Goal: Information Seeking & Learning: Compare options

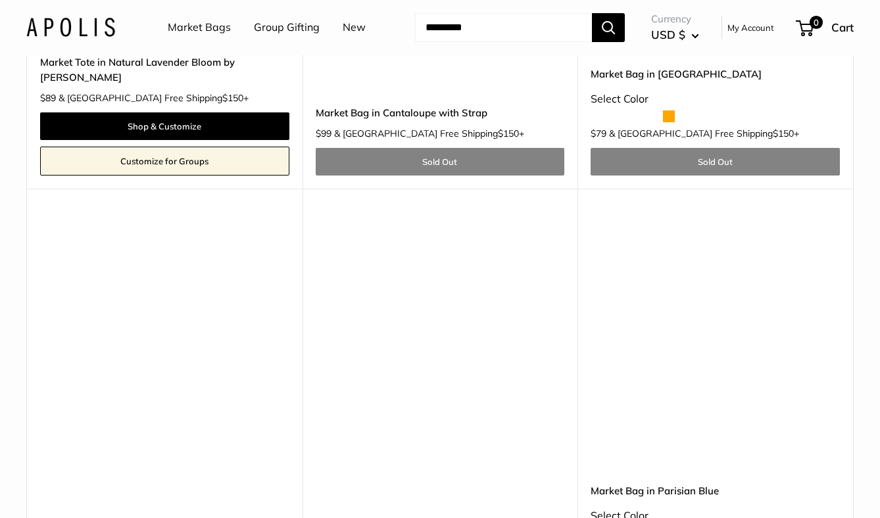
scroll to position [7440, 0]
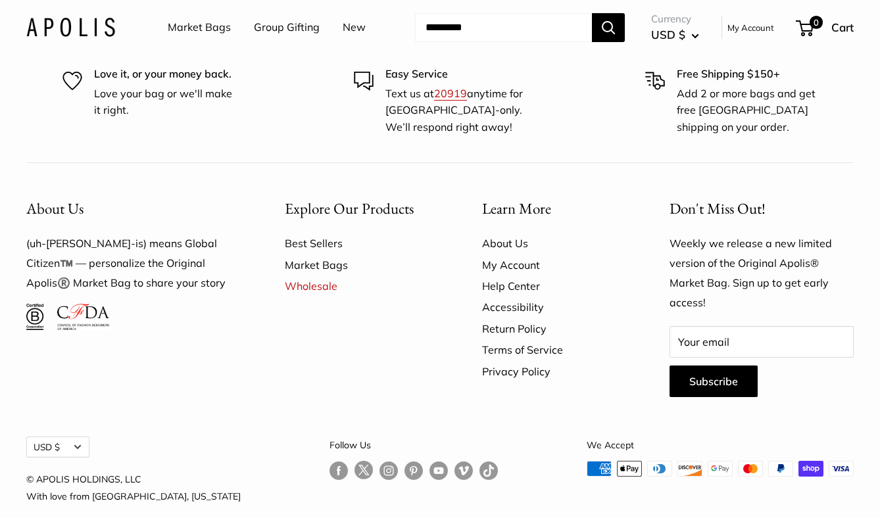
click at [494, 233] on link "About Us" at bounding box center [553, 243] width 142 height 21
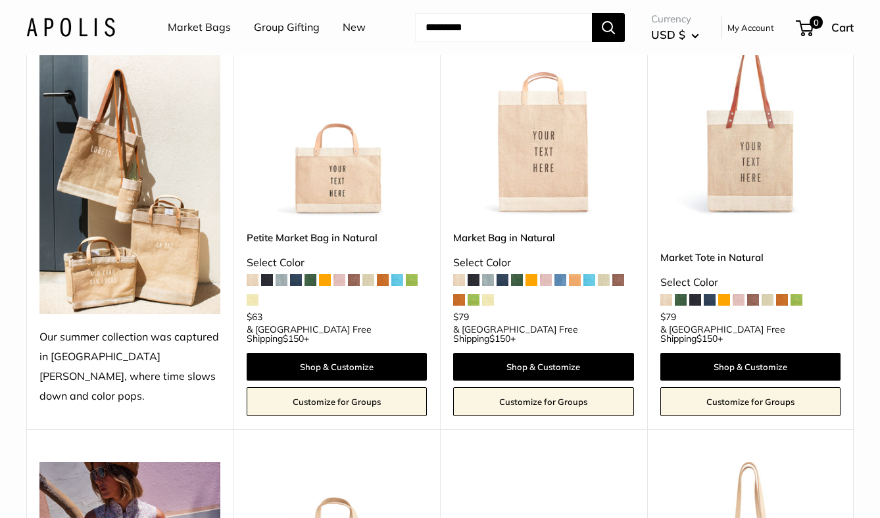
scroll to position [2323, 0]
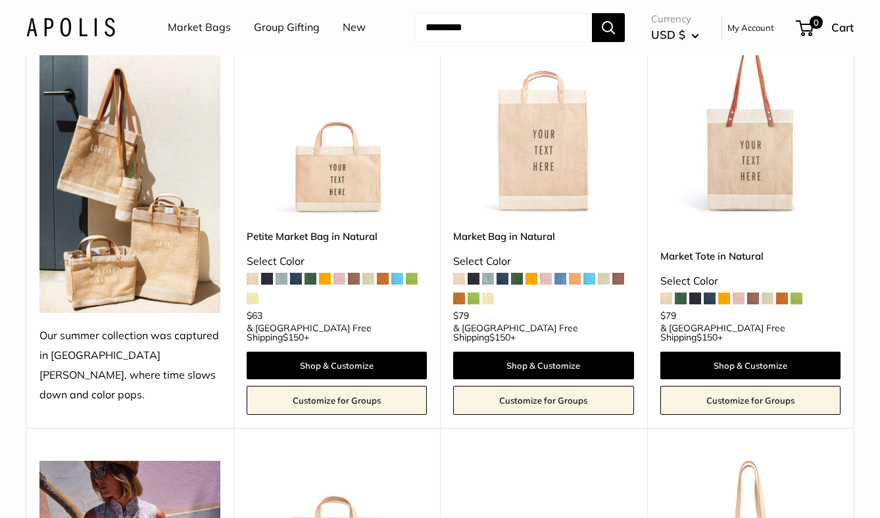
click at [470, 276] on span at bounding box center [474, 279] width 12 height 12
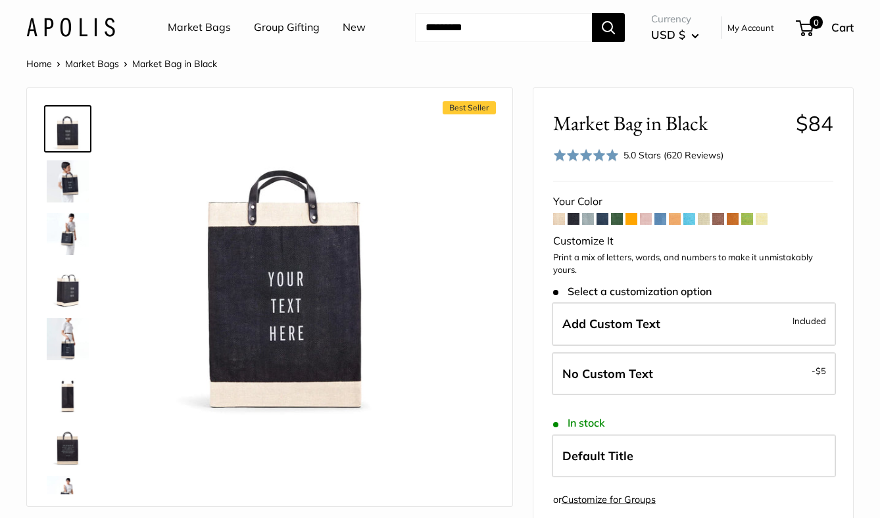
click at [589, 219] on span at bounding box center [588, 219] width 12 height 12
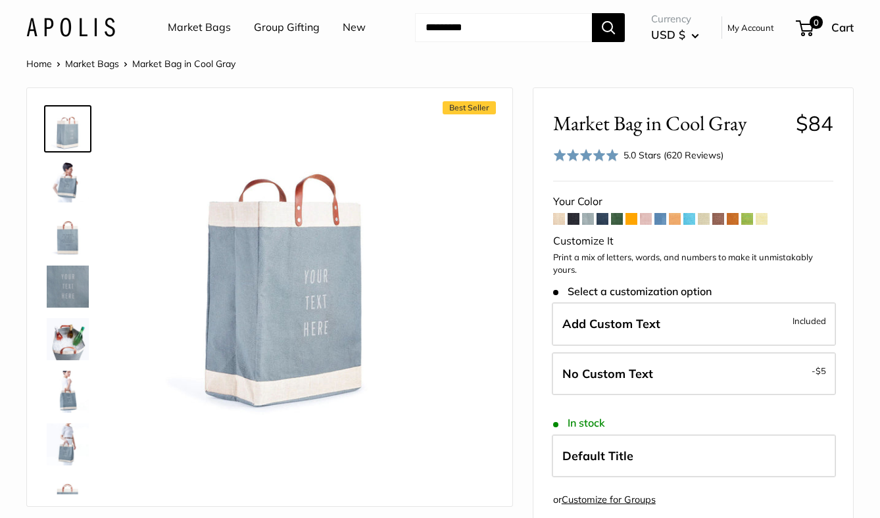
click at [599, 221] on span at bounding box center [602, 219] width 12 height 12
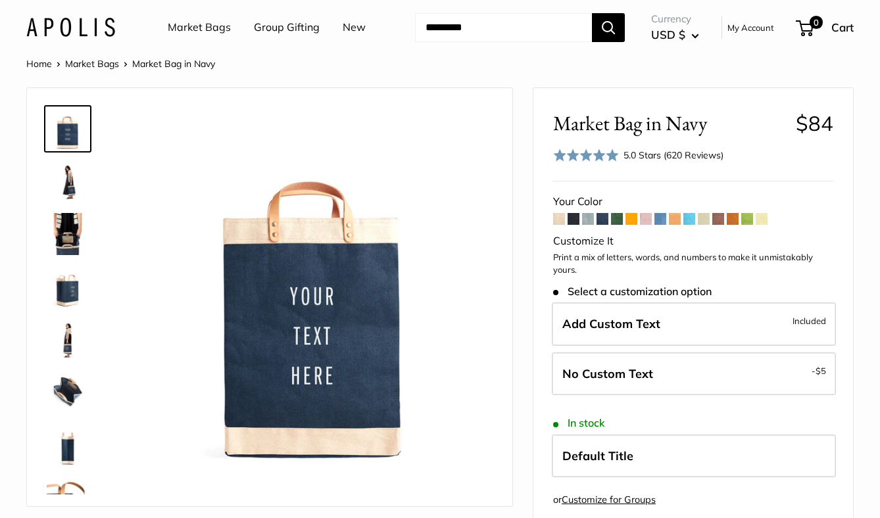
click at [631, 220] on span at bounding box center [631, 219] width 12 height 12
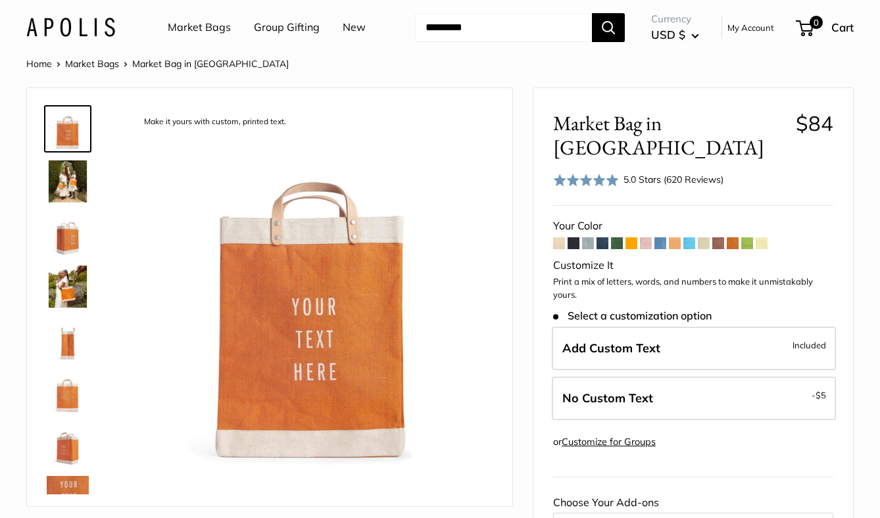
click at [644, 237] on span at bounding box center [646, 243] width 12 height 12
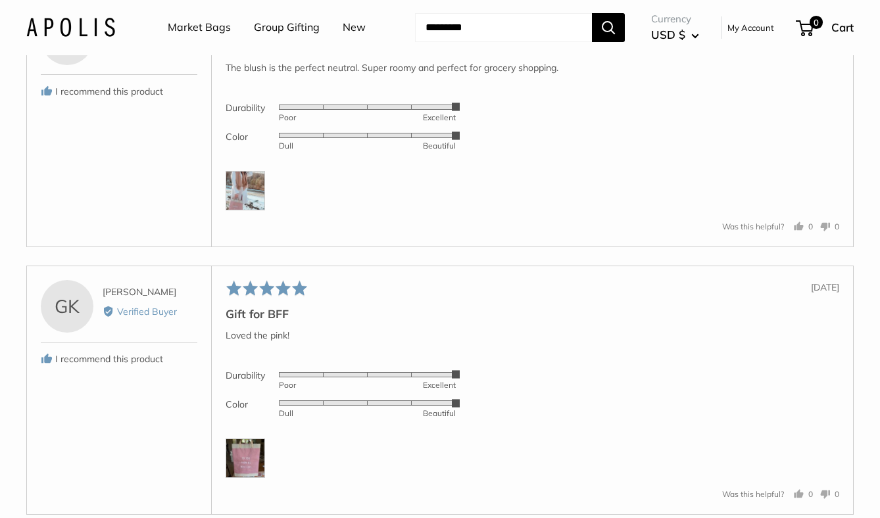
scroll to position [4548, 0]
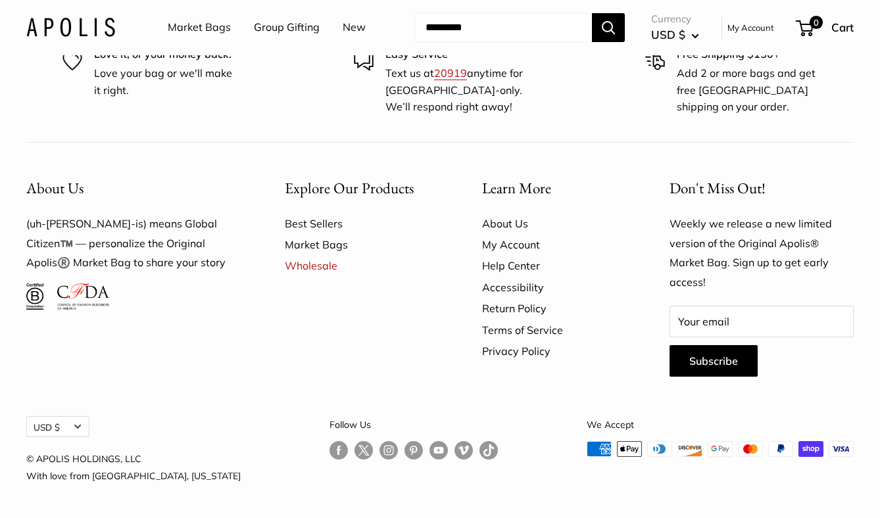
click at [519, 222] on link "About Us" at bounding box center [553, 223] width 142 height 21
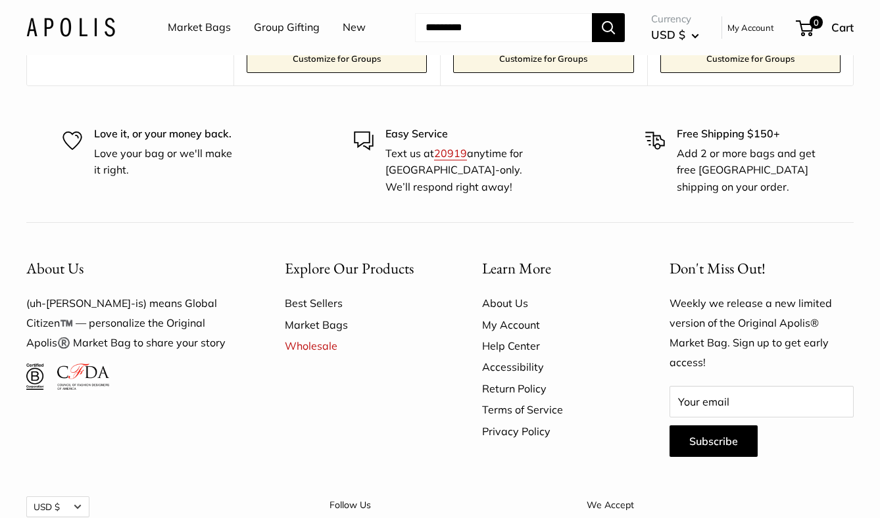
scroll to position [3487, 0]
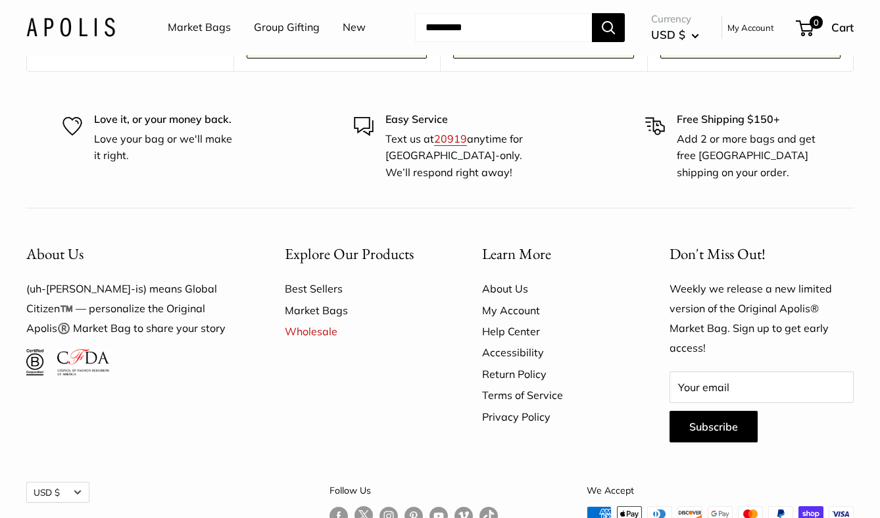
click at [379, 506] on link "Follow us on Instagram" at bounding box center [388, 515] width 18 height 19
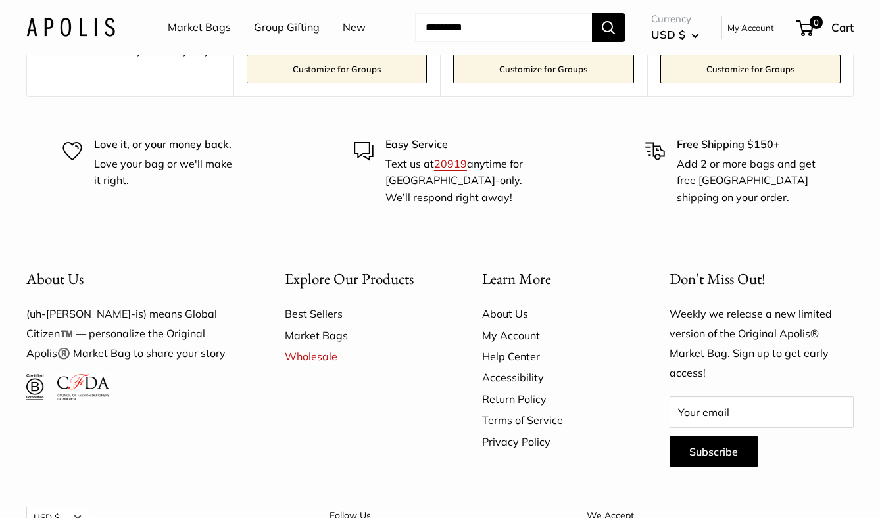
scroll to position [3460, 0]
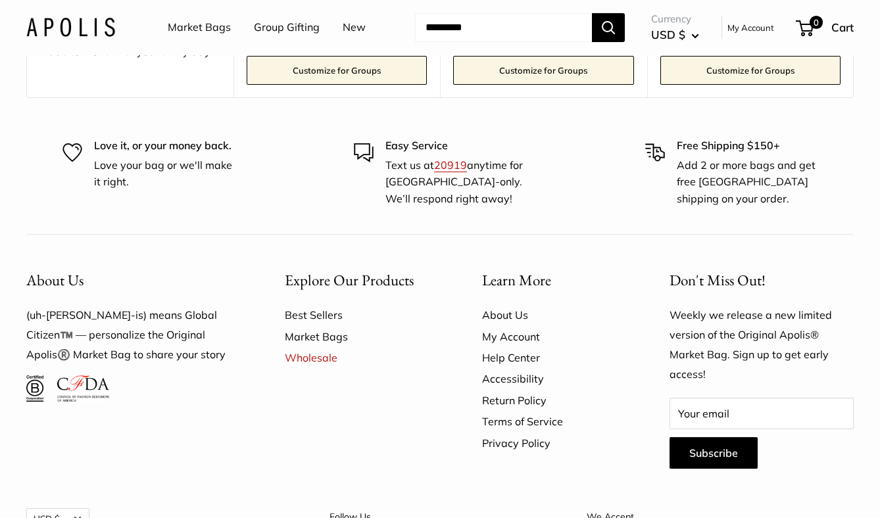
click at [355, 24] on link "New" at bounding box center [354, 28] width 23 height 20
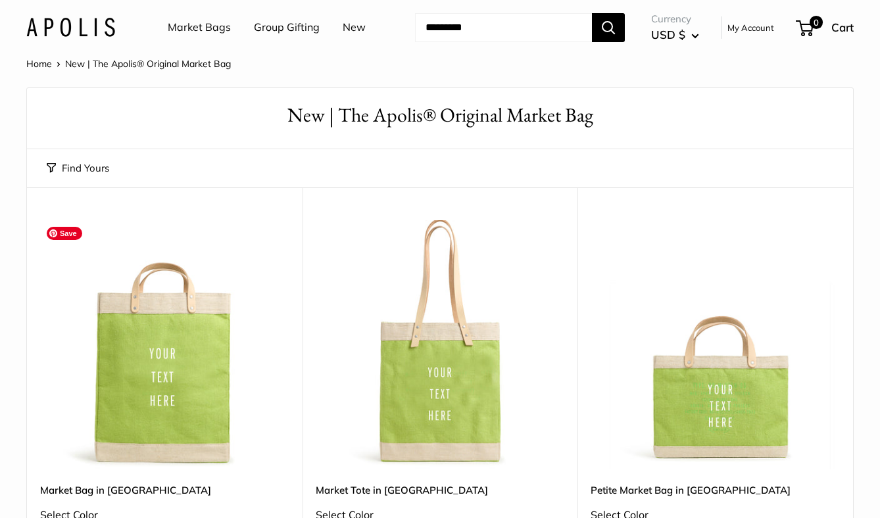
click at [0, 0] on img at bounding box center [0, 0] width 0 height 0
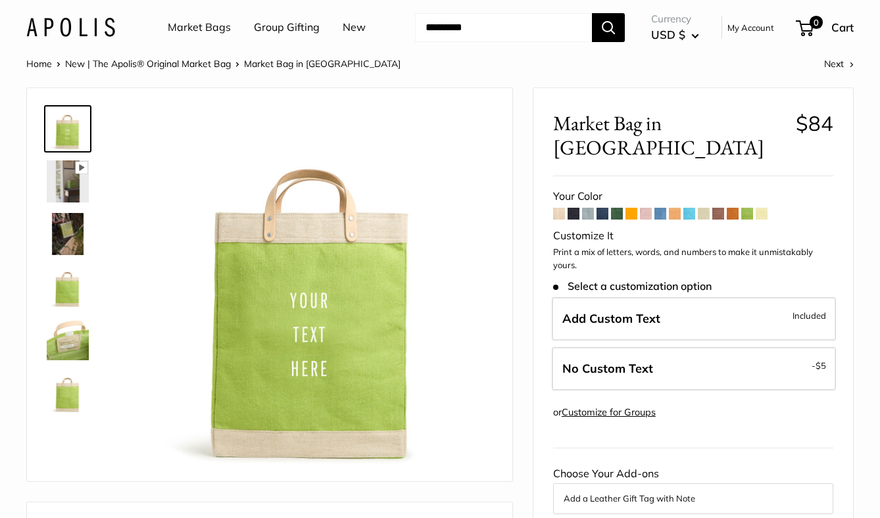
click at [760, 208] on span at bounding box center [762, 214] width 12 height 12
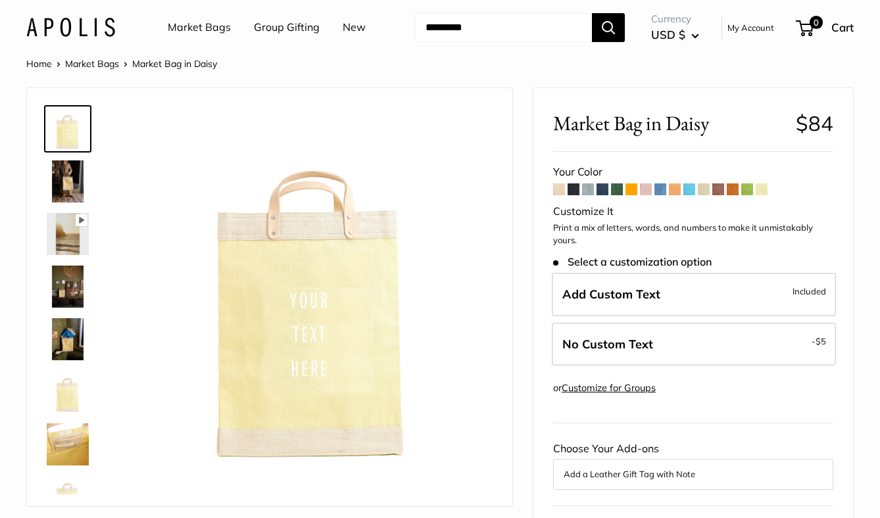
click at [750, 192] on span at bounding box center [747, 189] width 12 height 12
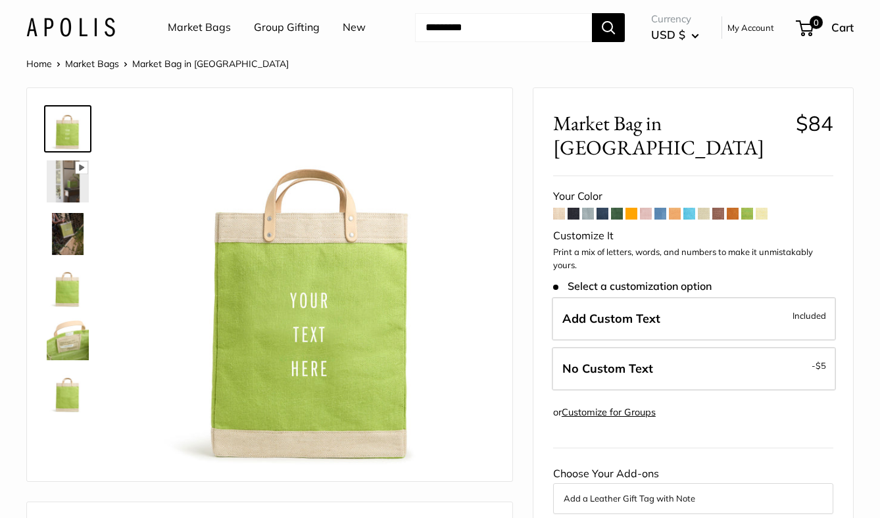
click at [733, 208] on span at bounding box center [733, 214] width 12 height 12
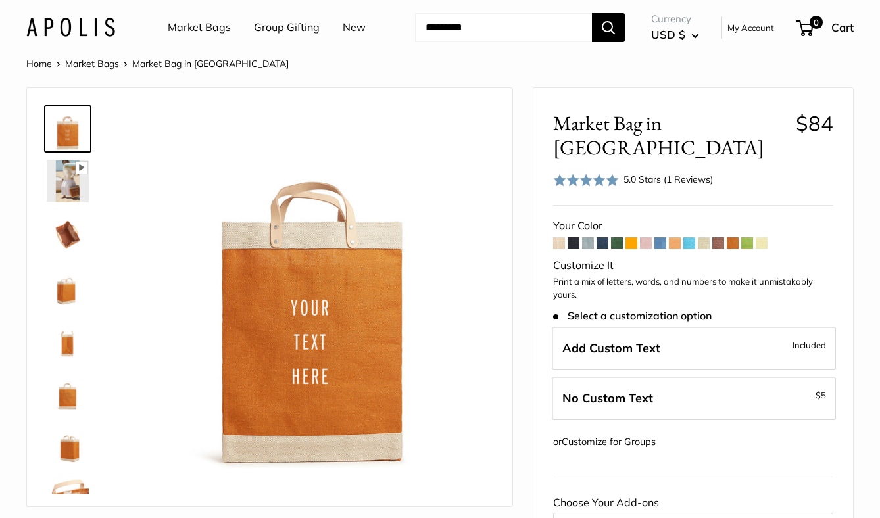
click at [721, 237] on span at bounding box center [718, 243] width 12 height 12
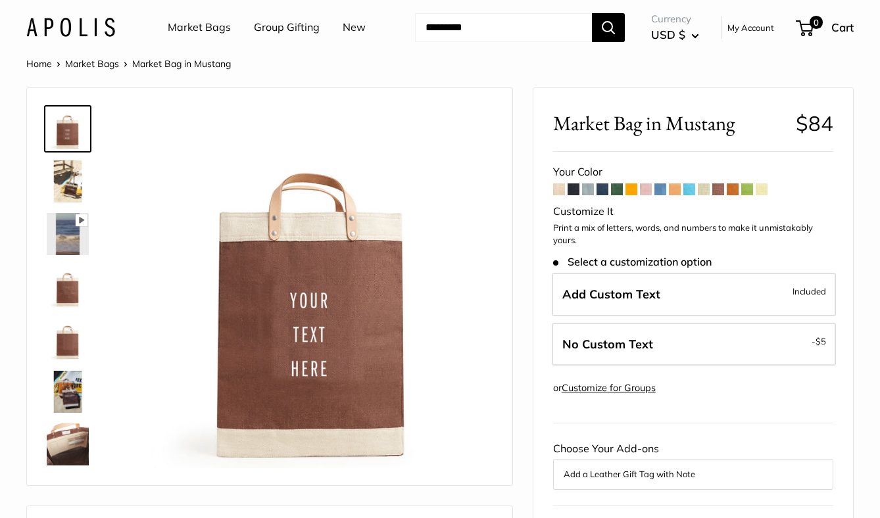
click at [709, 193] on span at bounding box center [704, 189] width 12 height 12
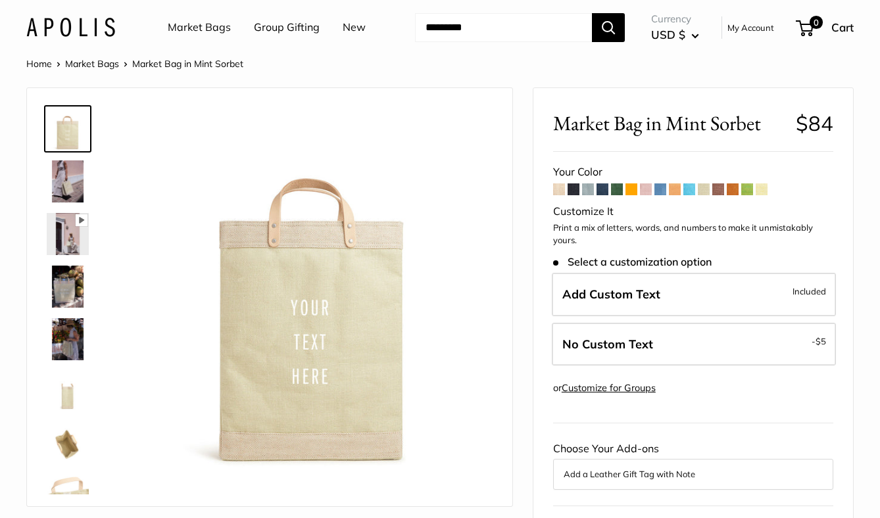
click at [663, 194] on span at bounding box center [660, 189] width 12 height 12
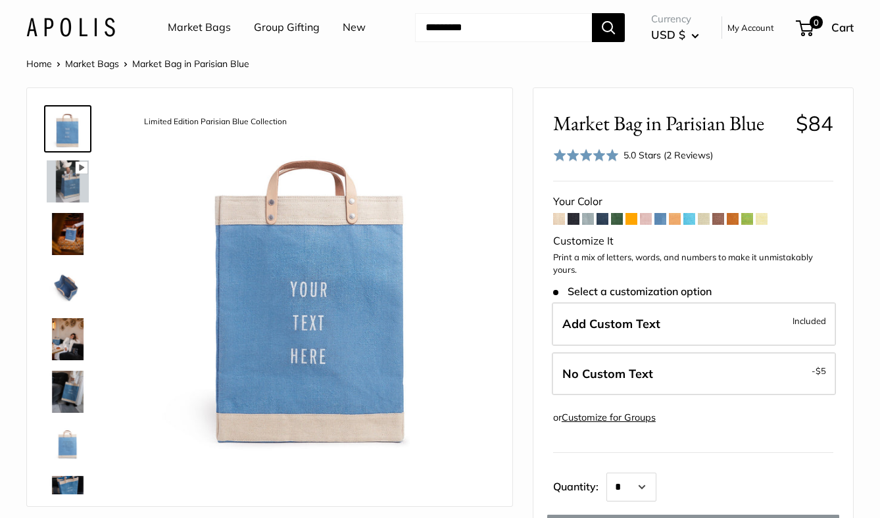
click at [559, 219] on span at bounding box center [559, 219] width 12 height 12
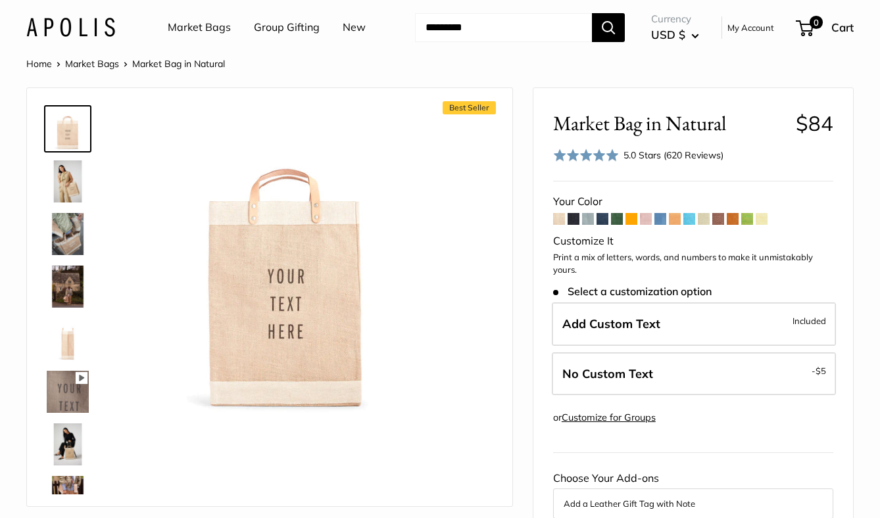
click at [571, 221] on span at bounding box center [574, 219] width 12 height 12
